Goal: Communication & Community: Answer question/provide support

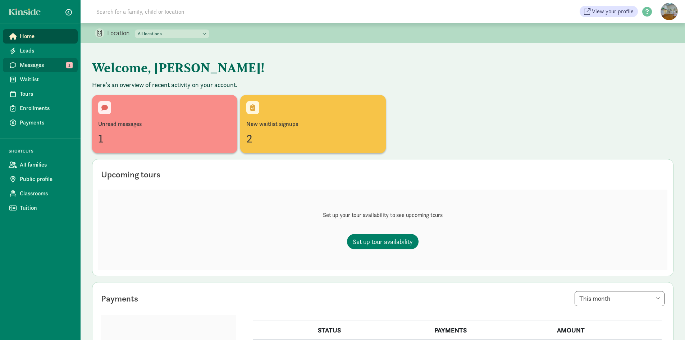
click at [23, 67] on span "Messages" at bounding box center [46, 65] width 52 height 9
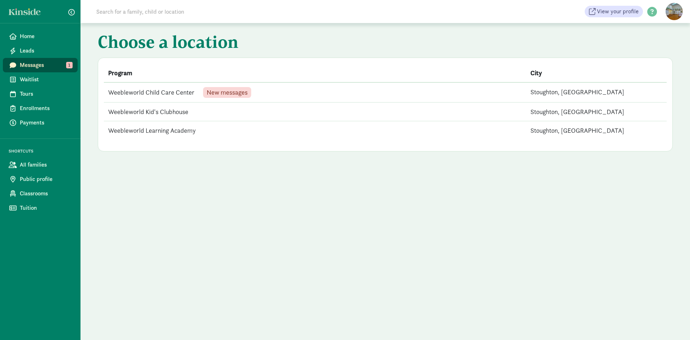
click at [160, 86] on td "Weebleworld Child Care Center New messages" at bounding box center [315, 92] width 423 height 20
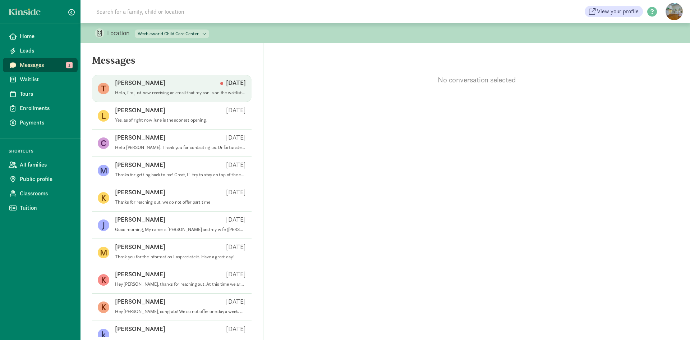
click at [132, 91] on p "Hello, I'm just now receiving an email that my son is on the waitlist, just ver…" at bounding box center [180, 93] width 131 height 6
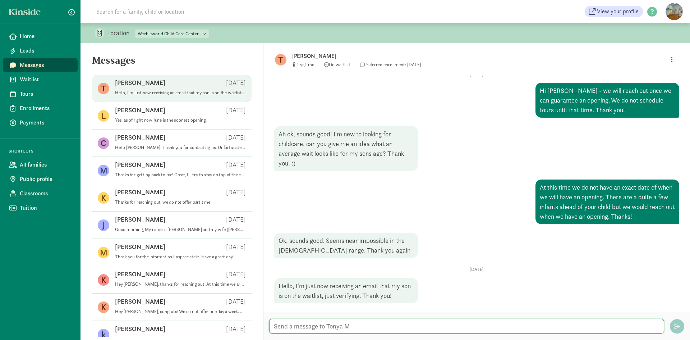
click at [378, 324] on textarea at bounding box center [466, 326] width 395 height 15
click at [46, 39] on span "Home" at bounding box center [46, 36] width 52 height 9
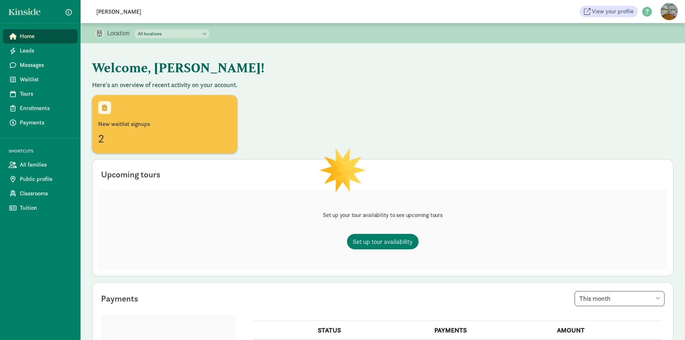
click at [134, 12] on input "tonya m" at bounding box center [193, 11] width 202 height 14
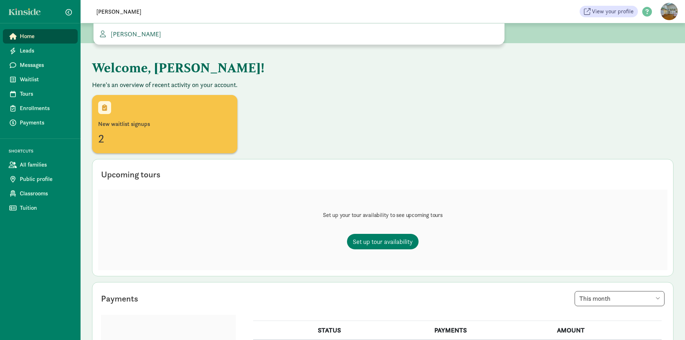
type input "tonya m"
click at [151, 33] on span "[PERSON_NAME]" at bounding box center [134, 34] width 53 height 8
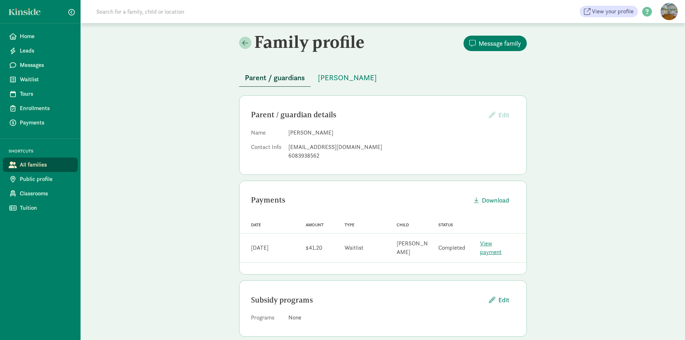
scroll to position [3, 0]
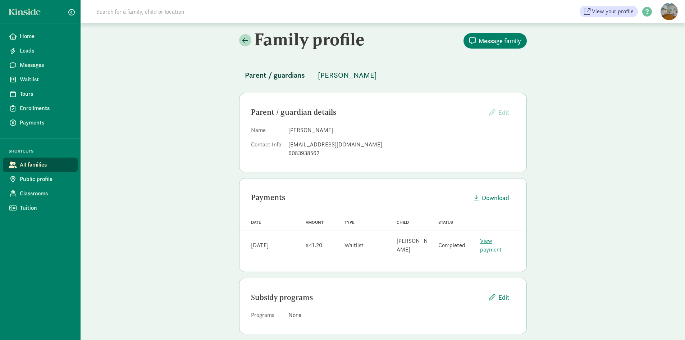
click at [330, 73] on span "[PERSON_NAME]" at bounding box center [347, 75] width 59 height 12
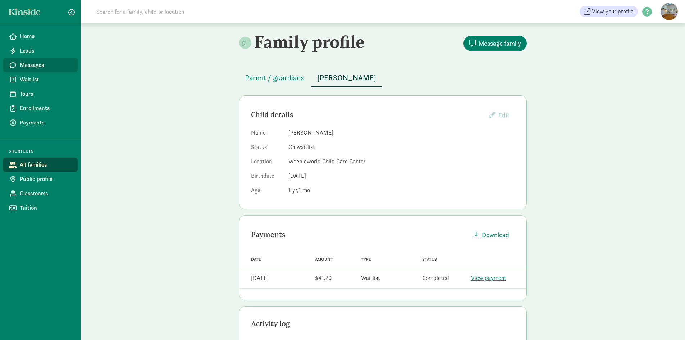
click at [40, 63] on span "Messages" at bounding box center [46, 65] width 52 height 9
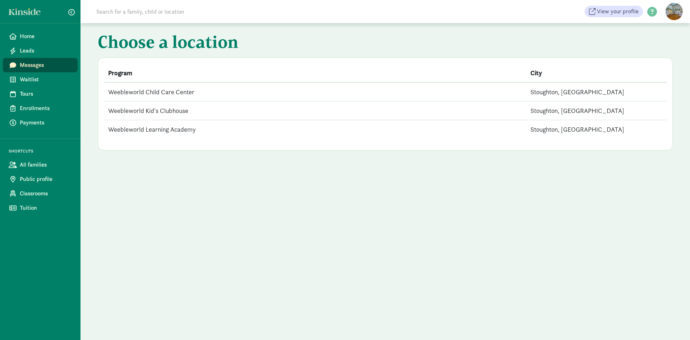
click at [230, 81] on th "Program" at bounding box center [315, 73] width 423 height 19
click at [181, 85] on td "Weebleworld Child Care Center" at bounding box center [315, 91] width 423 height 19
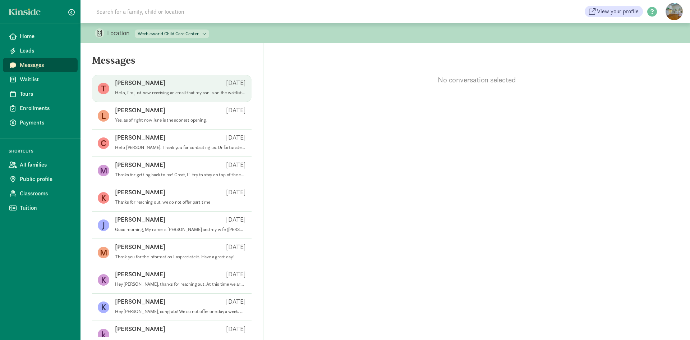
click at [183, 83] on div "[PERSON_NAME] [DATE]" at bounding box center [180, 84] width 131 height 12
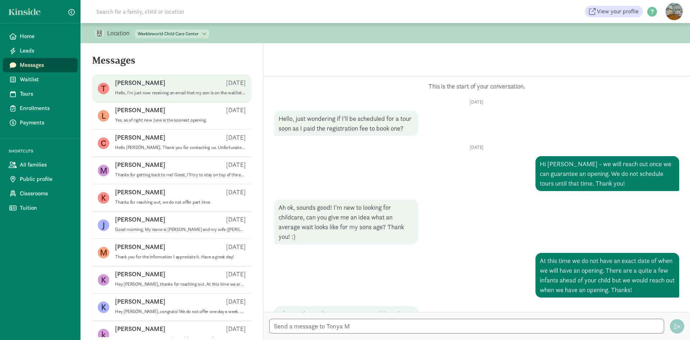
scroll to position [73, 0]
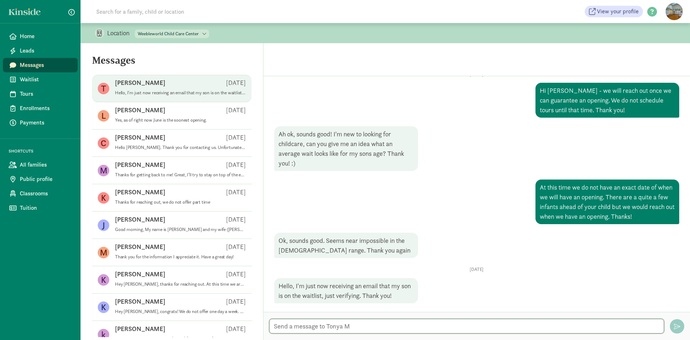
click at [436, 324] on textarea at bounding box center [466, 326] width 395 height 15
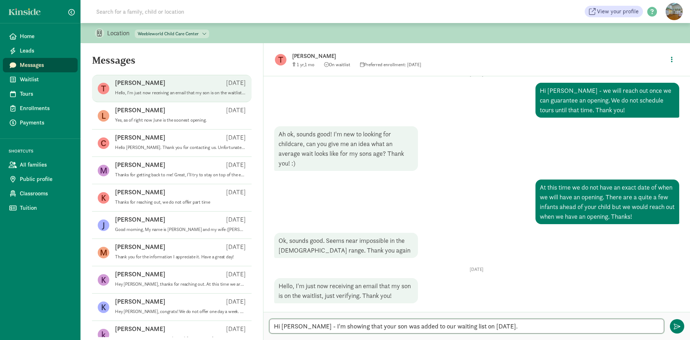
type textarea "Hi [PERSON_NAME] - I'm showing that your son was added to our waiting list on […"
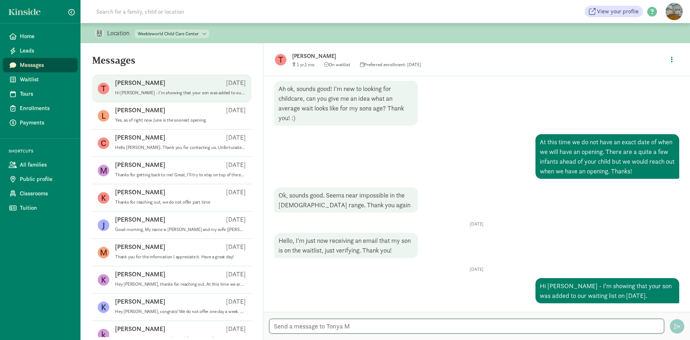
click at [423, 326] on textarea at bounding box center [466, 326] width 395 height 15
click at [484, 326] on textarea "He is active on the waiting list and there is nothing else you need to do at th…" at bounding box center [466, 326] width 395 height 15
type textarea "He is active on the waiting list and there is nothing else you need to do at th…"
click at [680, 329] on span "button" at bounding box center [677, 326] width 6 height 6
